Goal: Transaction & Acquisition: Purchase product/service

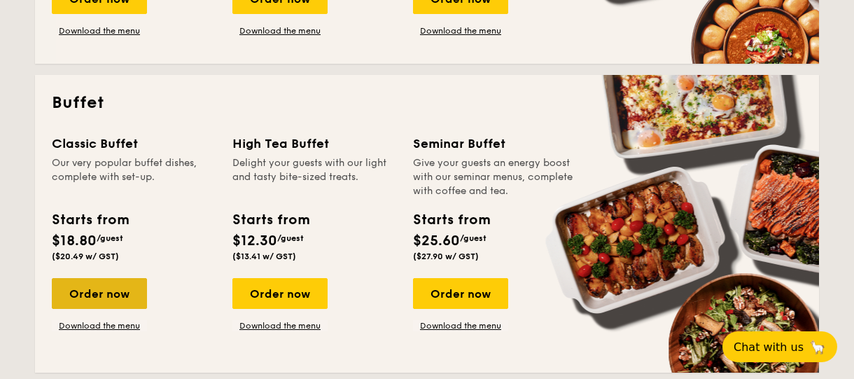
click at [110, 290] on div "Order now" at bounding box center [99, 293] width 95 height 31
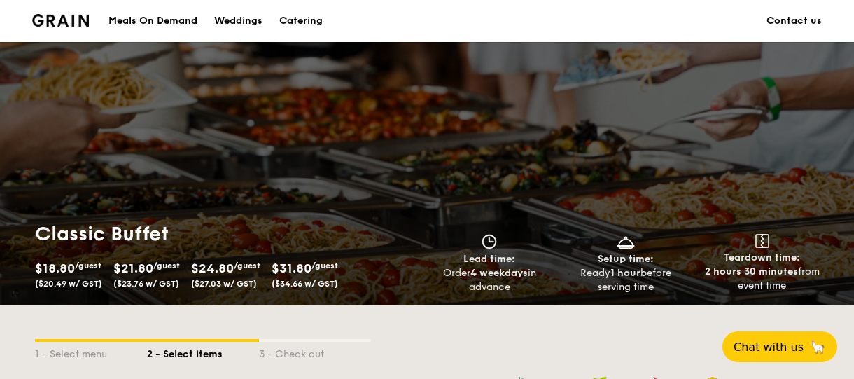
scroll to position [334, 0]
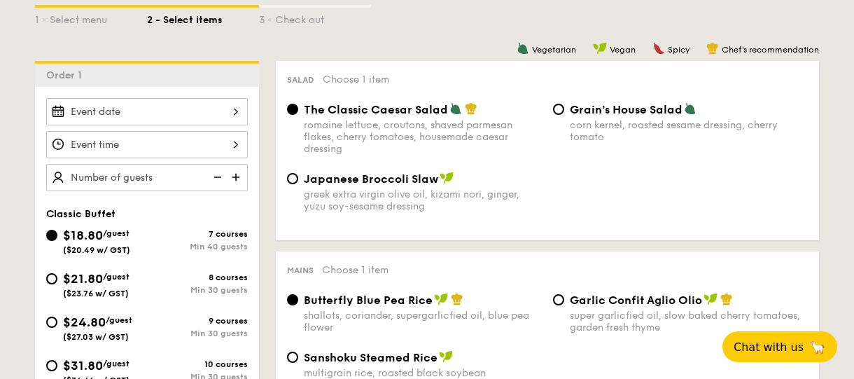
click at [641, 167] on div "The Classic Caesar Salad romaine lettuce, croutons, shaved parmesan flakes, che…" at bounding box center [547, 136] width 532 height 69
click at [648, 138] on div "corn kernel, roasted sesame dressing, cherry tomato" at bounding box center [689, 131] width 238 height 24
click at [564, 115] on input "Grain's House Salad corn kernel, roasted sesame dressing, cherry tomato" at bounding box center [558, 109] width 11 height 11
radio input "true"
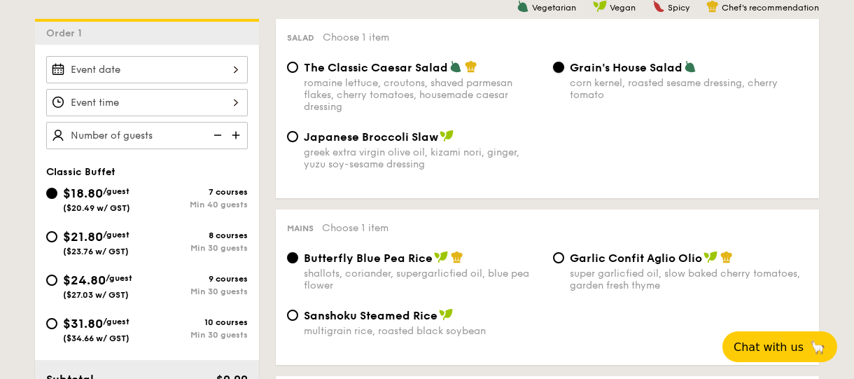
scroll to position [471, 0]
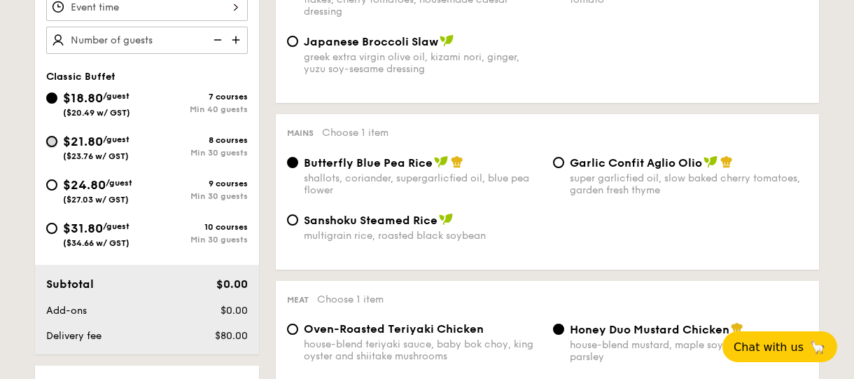
click at [51, 141] on input "$21.80 /guest ($23.76 w/ GST) 8 courses Min 30 guests" at bounding box center [51, 141] width 11 height 11
radio input "true"
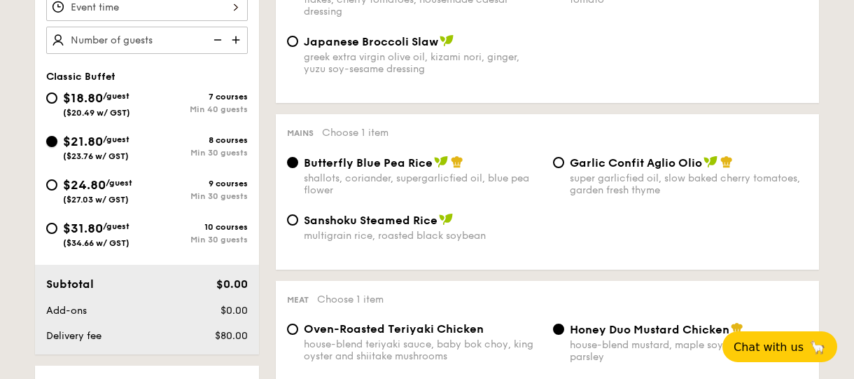
radio input "true"
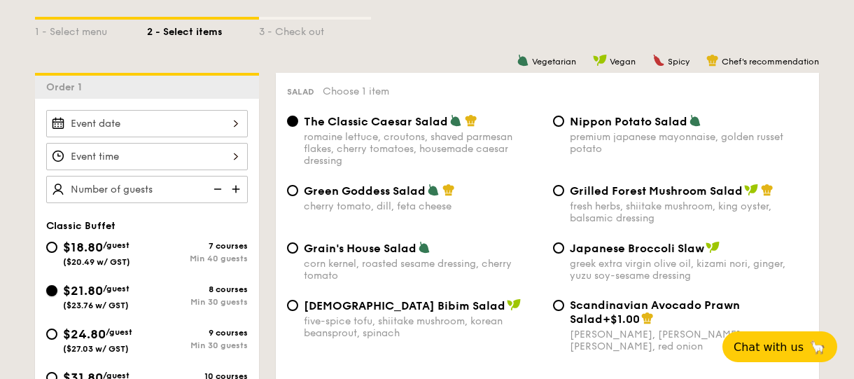
scroll to position [347, 0]
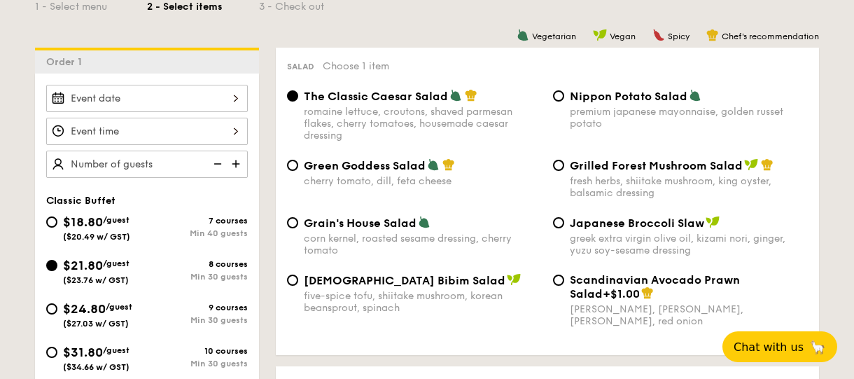
drag, startPoint x: 347, startPoint y: 138, endPoint x: 305, endPoint y: 113, distance: 48.6
click at [304, 113] on div "romaine lettuce, croutons, shaved parmesan flakes, cherry tomatoes, housemade c…" at bounding box center [423, 124] width 238 height 36
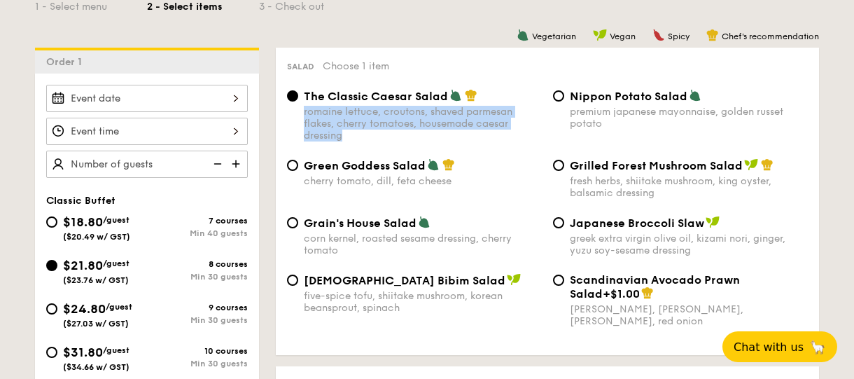
copy div "romaine lettuce, croutons, shaved parmesan flakes, cherry tomatoes, housemade c…"
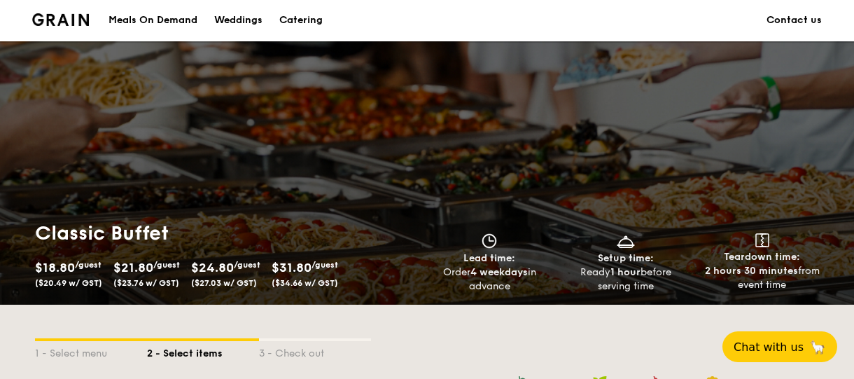
scroll to position [0, 0]
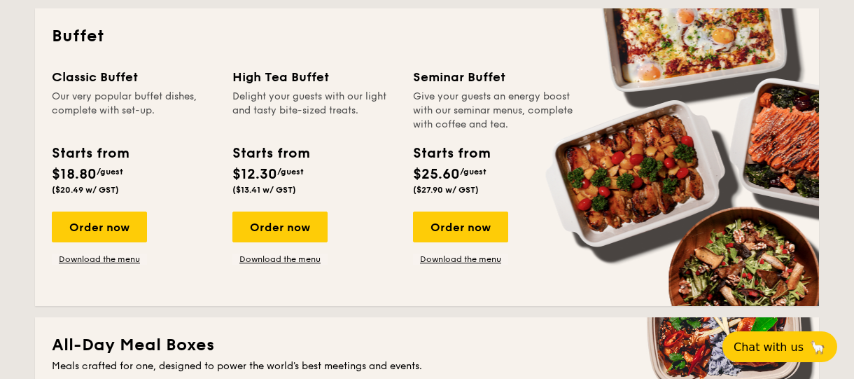
scroll to position [630, 0]
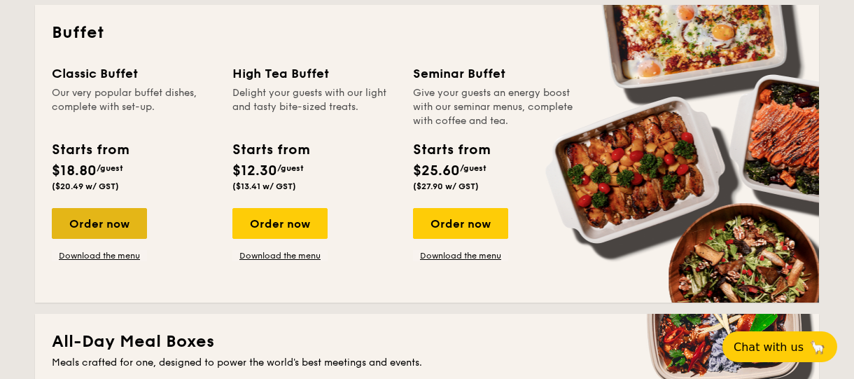
click at [104, 216] on div "Order now" at bounding box center [99, 223] width 95 height 31
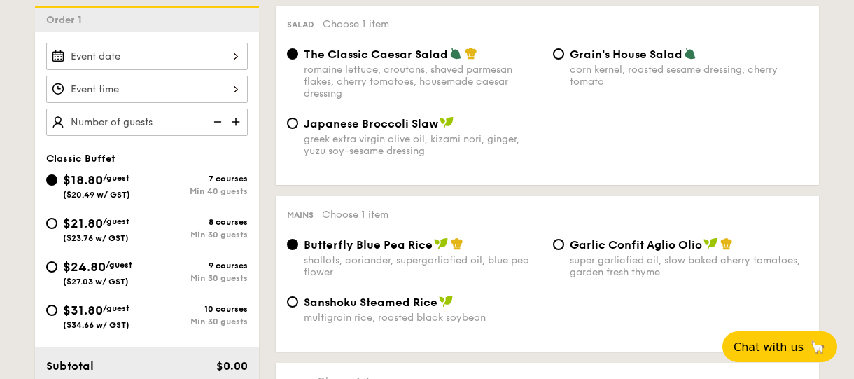
scroll to position [418, 0]
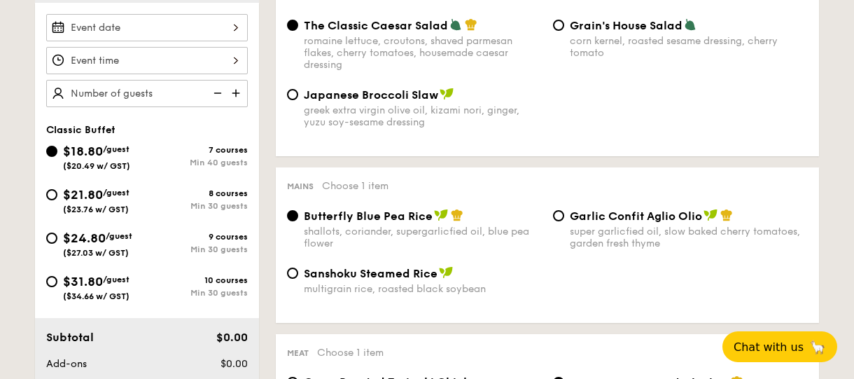
click at [94, 195] on span "$21.80" at bounding box center [83, 194] width 40 height 15
click at [57, 195] on input "$21.80 /guest ($23.76 w/ GST) 8 courses Min 30 guests" at bounding box center [51, 194] width 11 height 11
radio input "true"
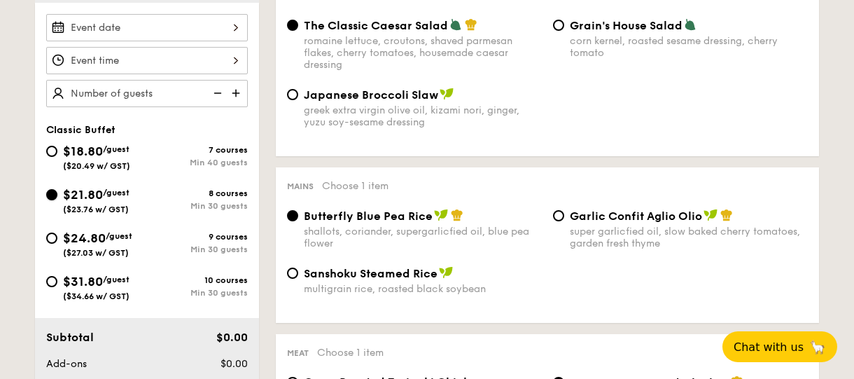
radio input "true"
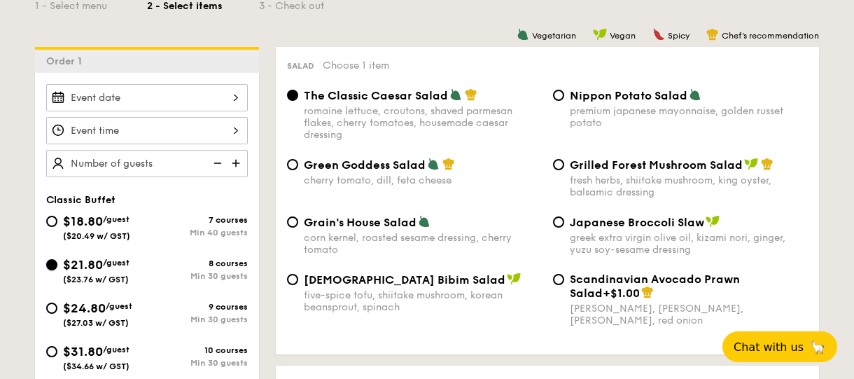
scroll to position [347, 0]
drag, startPoint x: 348, startPoint y: 137, endPoint x: 302, endPoint y: 113, distance: 51.0
click at [302, 113] on div "The Classic Caesar Salad romaine lettuce, croutons, shaved parmesan flakes, che…" at bounding box center [414, 115] width 266 height 53
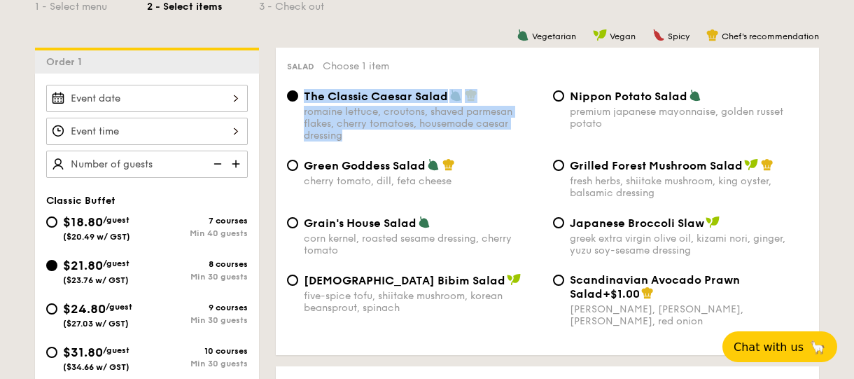
drag, startPoint x: 671, startPoint y: 192, endPoint x: 571, endPoint y: 179, distance: 101.0
click at [571, 179] on div "fresh herbs, shiitake mushroom, king oyster, balsamic dressing" at bounding box center [689, 187] width 238 height 24
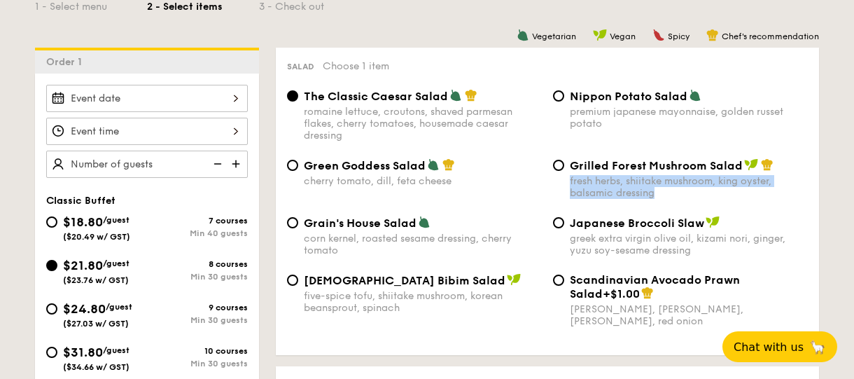
copy div "fresh herbs, shiitake mushroom, king oyster, balsamic dressing"
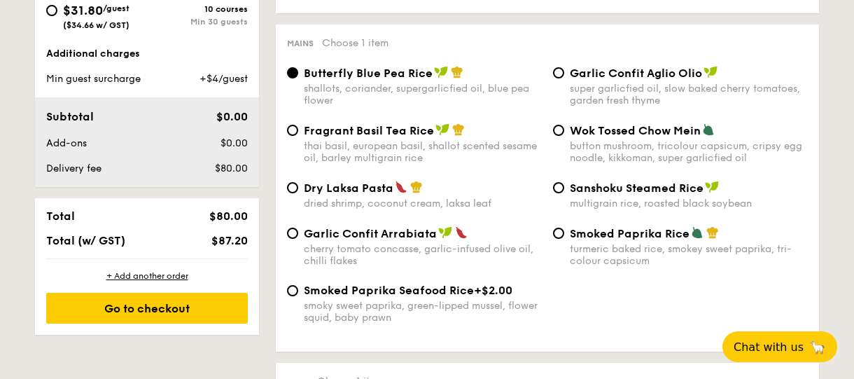
scroll to position [695, 0]
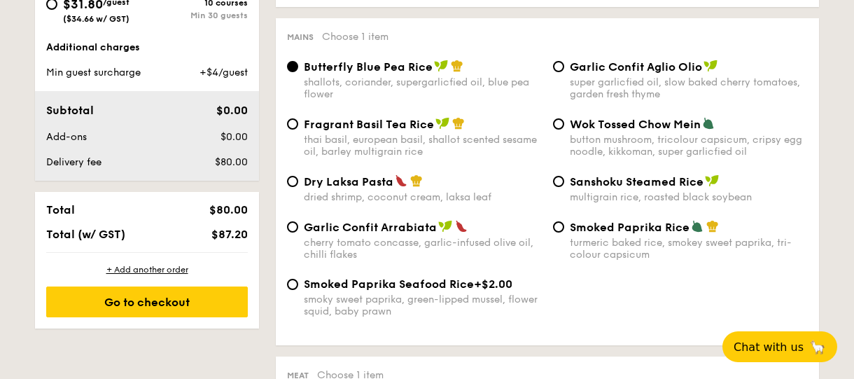
drag, startPoint x: 398, startPoint y: 312, endPoint x: 306, endPoint y: 298, distance: 93.5
click at [305, 298] on div "smoky sweet paprika, green-lipped mussel, flower squid, baby prawn" at bounding box center [423, 305] width 238 height 24
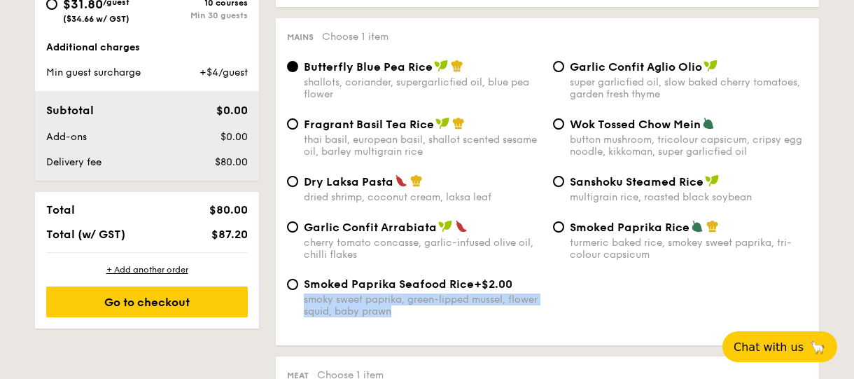
copy div "smoky sweet paprika, green-lipped mussel, flower squid, baby prawn"
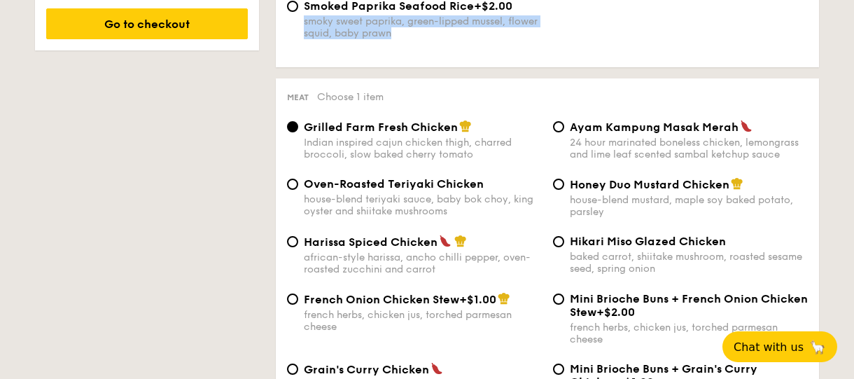
scroll to position [1043, 0]
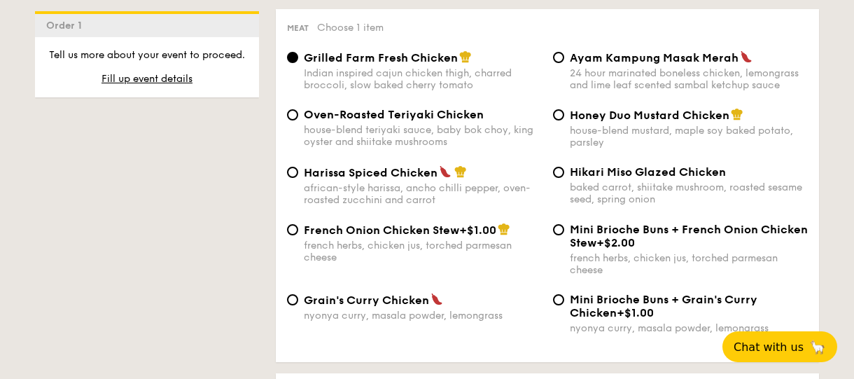
drag, startPoint x: 440, startPoint y: 200, endPoint x: 307, endPoint y: 187, distance: 132.9
click at [307, 186] on div "african-style harissa, ancho chilli pepper, oven-roasted zucchini and carrot" at bounding box center [423, 194] width 238 height 24
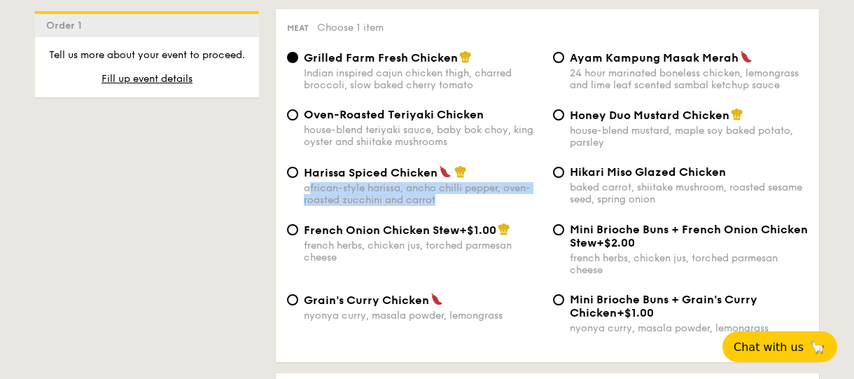
click at [305, 186] on div "african-style harissa, ancho chilli pepper, oven-roasted zucchini and carrot" at bounding box center [423, 194] width 238 height 24
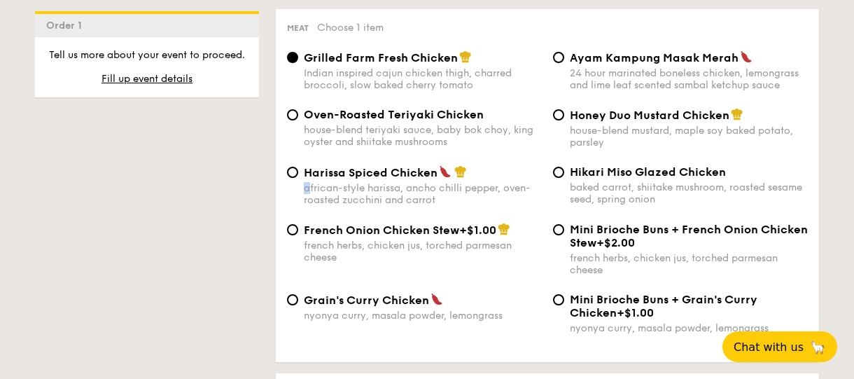
click at [407, 201] on div "african-style harissa, ancho chilli pepper, oven-roasted zucchini and carrot" at bounding box center [423, 194] width 238 height 24
click at [298, 178] on input "Harissa Spiced Chicken african-style harissa, ancho chilli pepper, oven-roasted…" at bounding box center [292, 172] width 11 height 11
radio input "true"
drag, startPoint x: 438, startPoint y: 200, endPoint x: 306, endPoint y: 187, distance: 132.9
click at [306, 187] on div "african-style harissa, ancho chilli pepper, oven-roasted zucchini and carrot" at bounding box center [423, 194] width 238 height 24
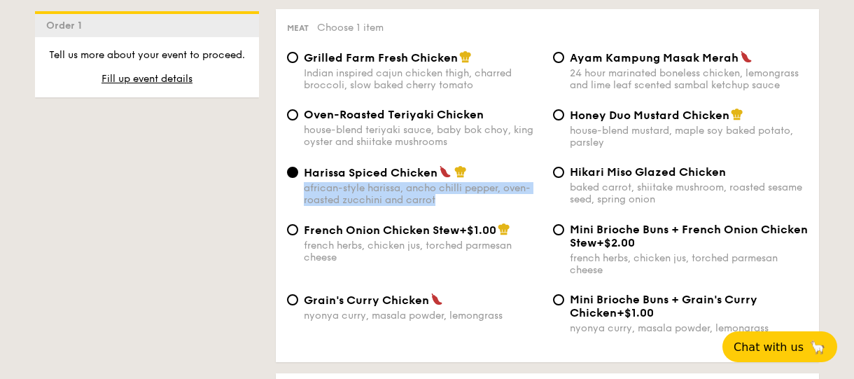
copy div "african-style harissa, ancho chilli pepper, oven-roasted zucchini and carrot"
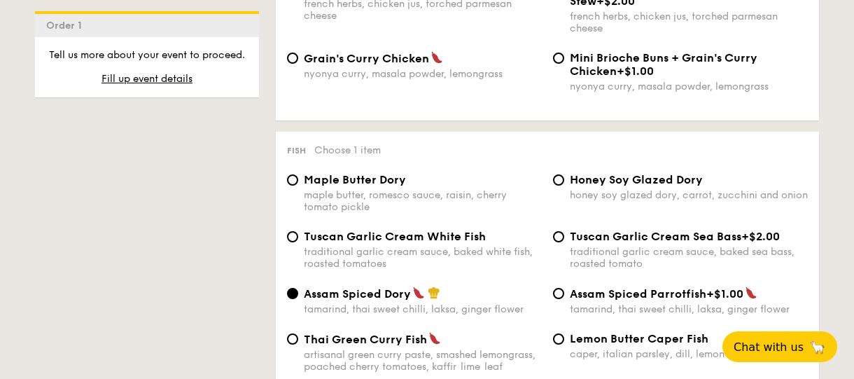
scroll to position [1321, 0]
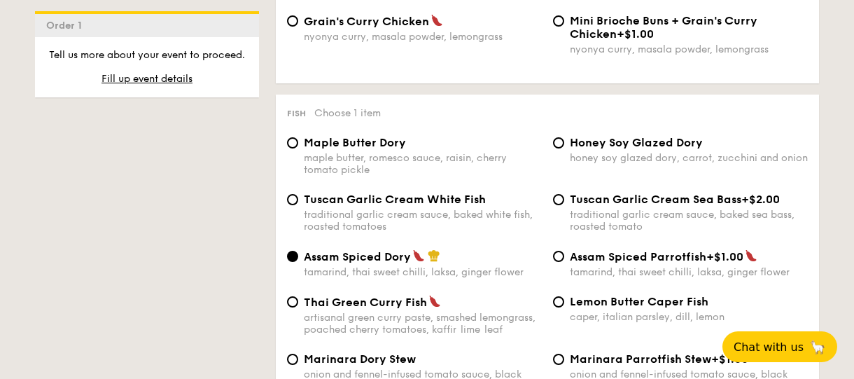
drag, startPoint x: 393, startPoint y: 225, endPoint x: 305, endPoint y: 215, distance: 88.8
click at [304, 215] on div "traditional garlic cream sauce, baked white fish, roasted tomatoes" at bounding box center [423, 221] width 238 height 24
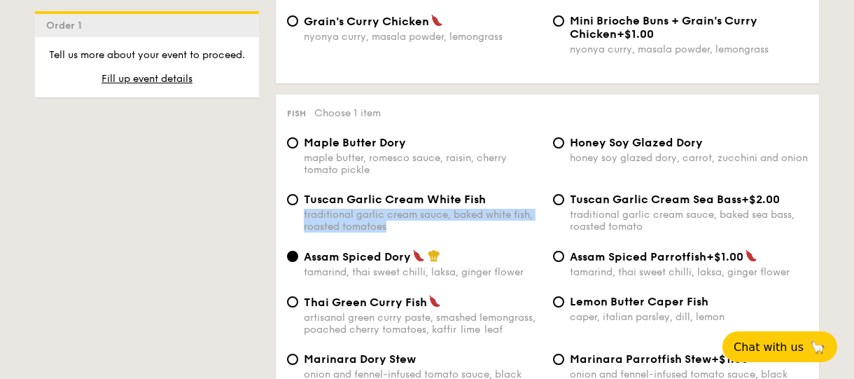
copy div "traditional garlic cream sauce, baked white fish, roasted tomatoes"
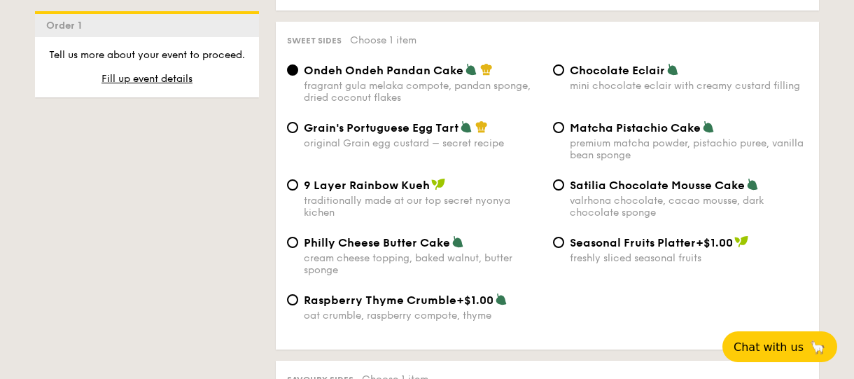
scroll to position [2086, 0]
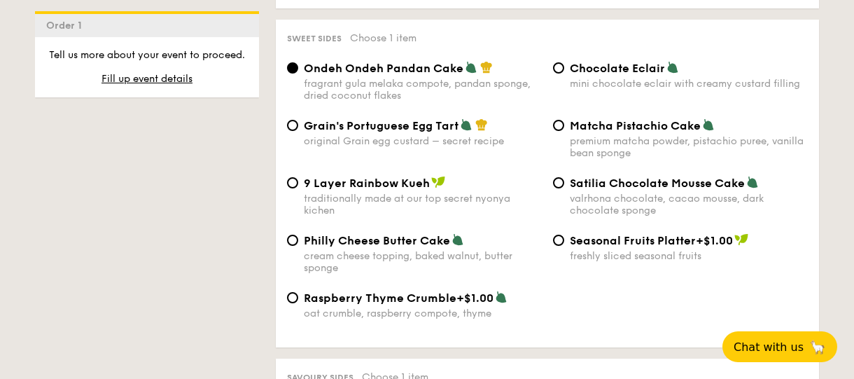
drag, startPoint x: 342, startPoint y: 268, endPoint x: 305, endPoint y: 258, distance: 38.6
click at [304, 257] on div "cream cheese topping, baked walnut, butter sponge" at bounding box center [423, 262] width 238 height 24
copy div "cream cheese topping, baked walnut, butter sponge"
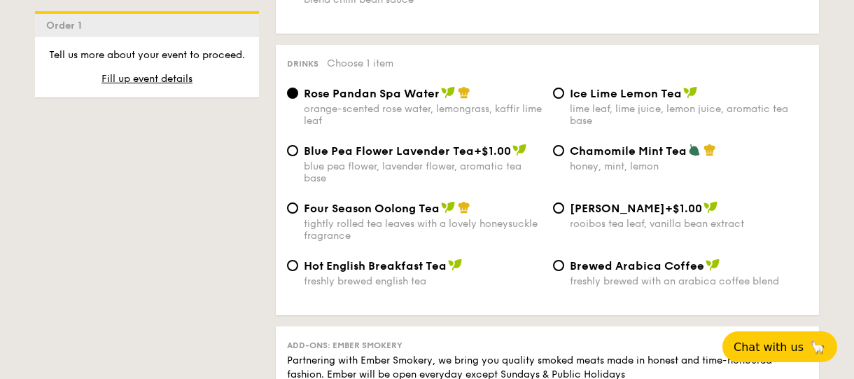
scroll to position [2712, 0]
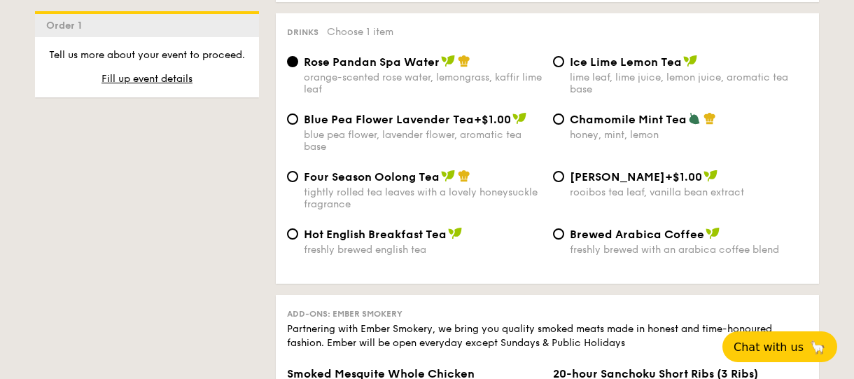
drag, startPoint x: 671, startPoint y: 133, endPoint x: 572, endPoint y: 130, distance: 98.8
click at [572, 130] on div "honey, mint, lemon" at bounding box center [689, 135] width 238 height 12
copy div "honey, mint, lemon"
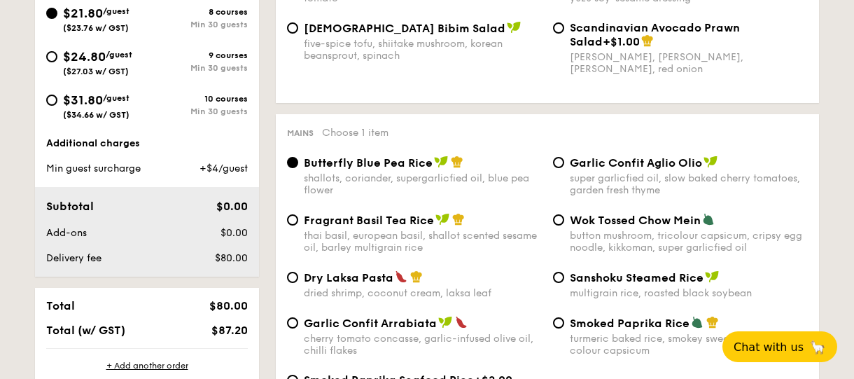
scroll to position [556, 0]
